Goal: Task Accomplishment & Management: Use online tool/utility

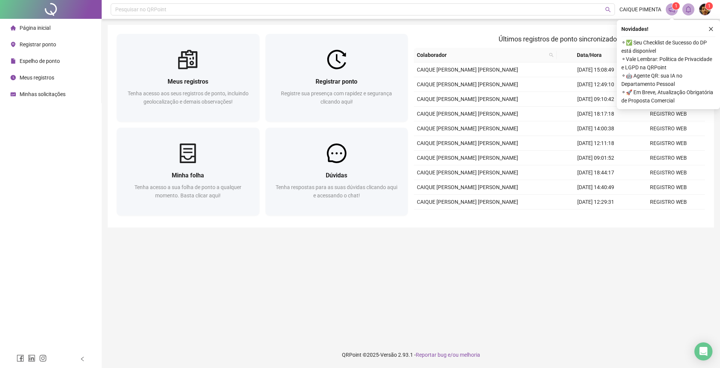
drag, startPoint x: 713, startPoint y: 29, endPoint x: 672, endPoint y: 55, distance: 48.7
click at [713, 29] on icon "close" at bounding box center [710, 28] width 5 height 5
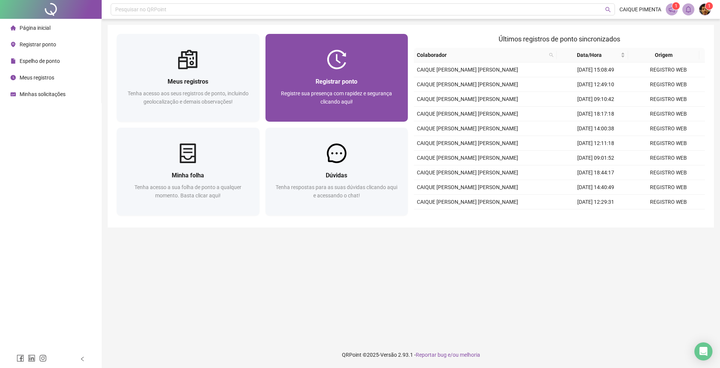
click at [316, 88] on div "Registrar ponto Registre sua presença com rapidez e segurança clicando aqui!" at bounding box center [336, 95] width 125 height 37
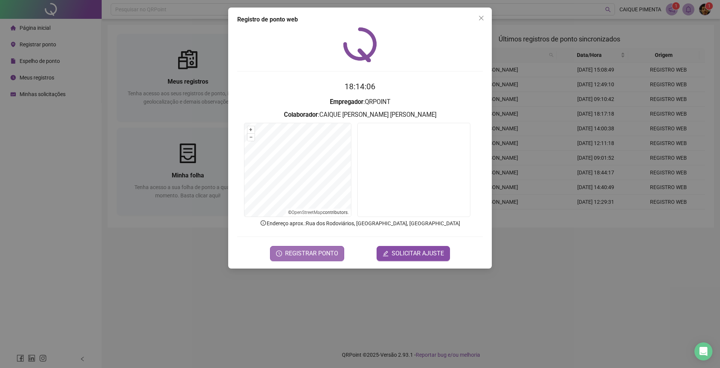
click at [313, 251] on span "REGISTRAR PONTO" at bounding box center [311, 253] width 53 height 9
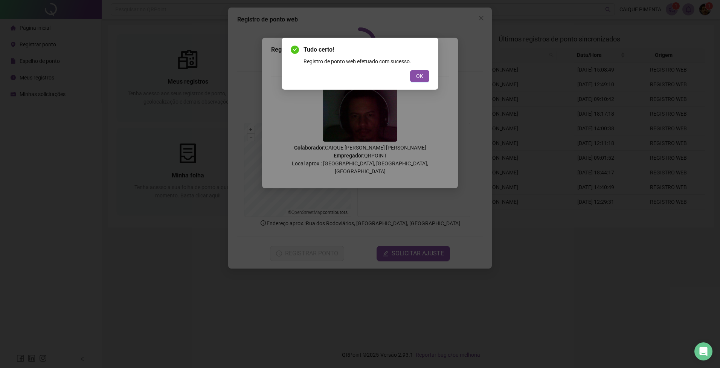
click at [414, 75] on button "OK" at bounding box center [419, 76] width 19 height 12
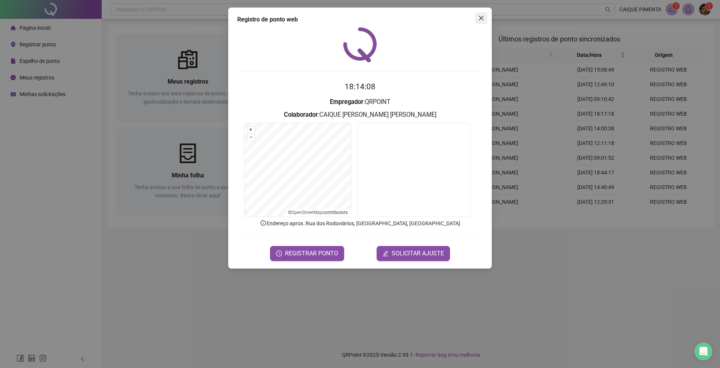
click at [480, 17] on icon "close" at bounding box center [481, 18] width 5 height 5
